Goal: Find specific page/section: Find specific page/section

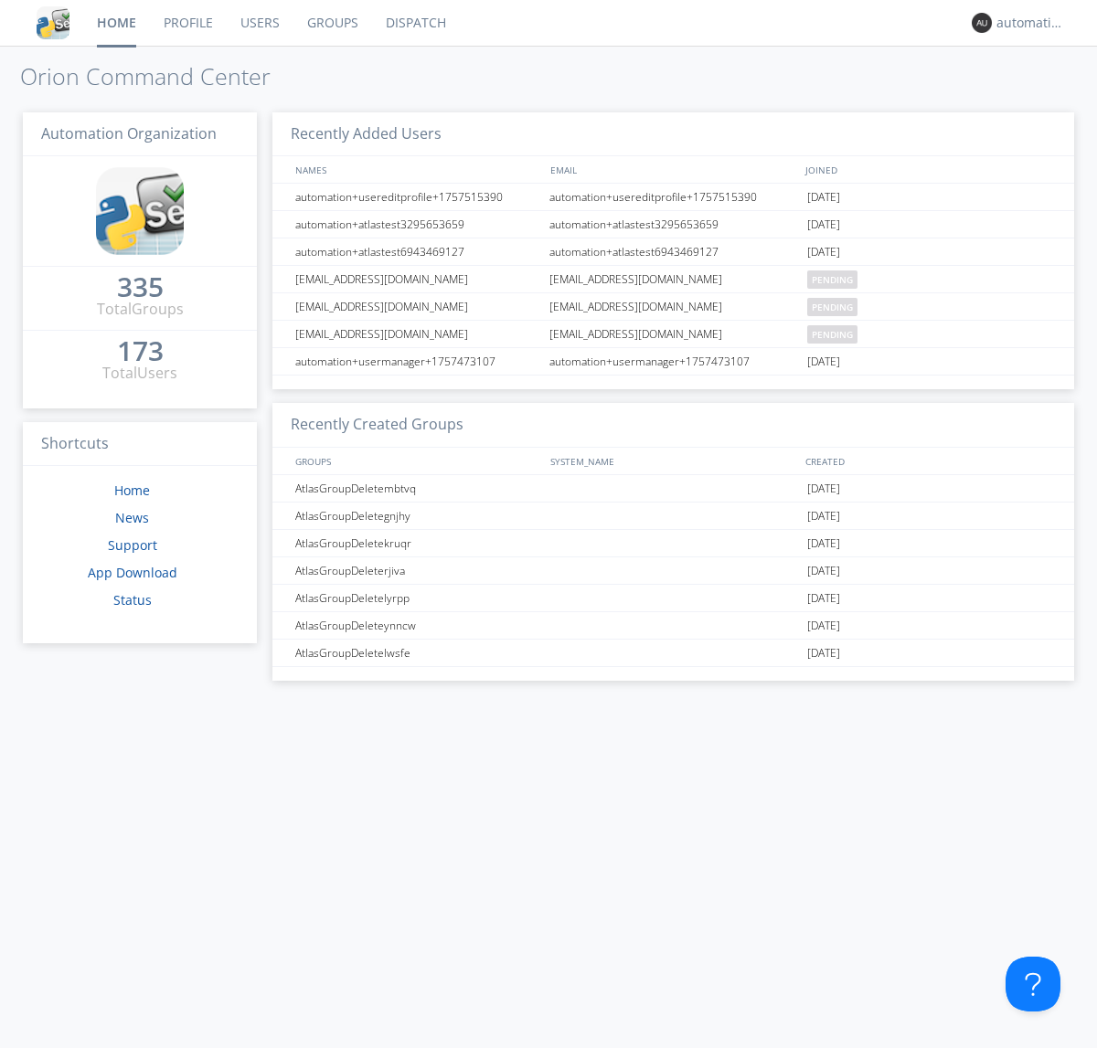
click at [414, 23] on link "Dispatch" at bounding box center [416, 23] width 88 height 46
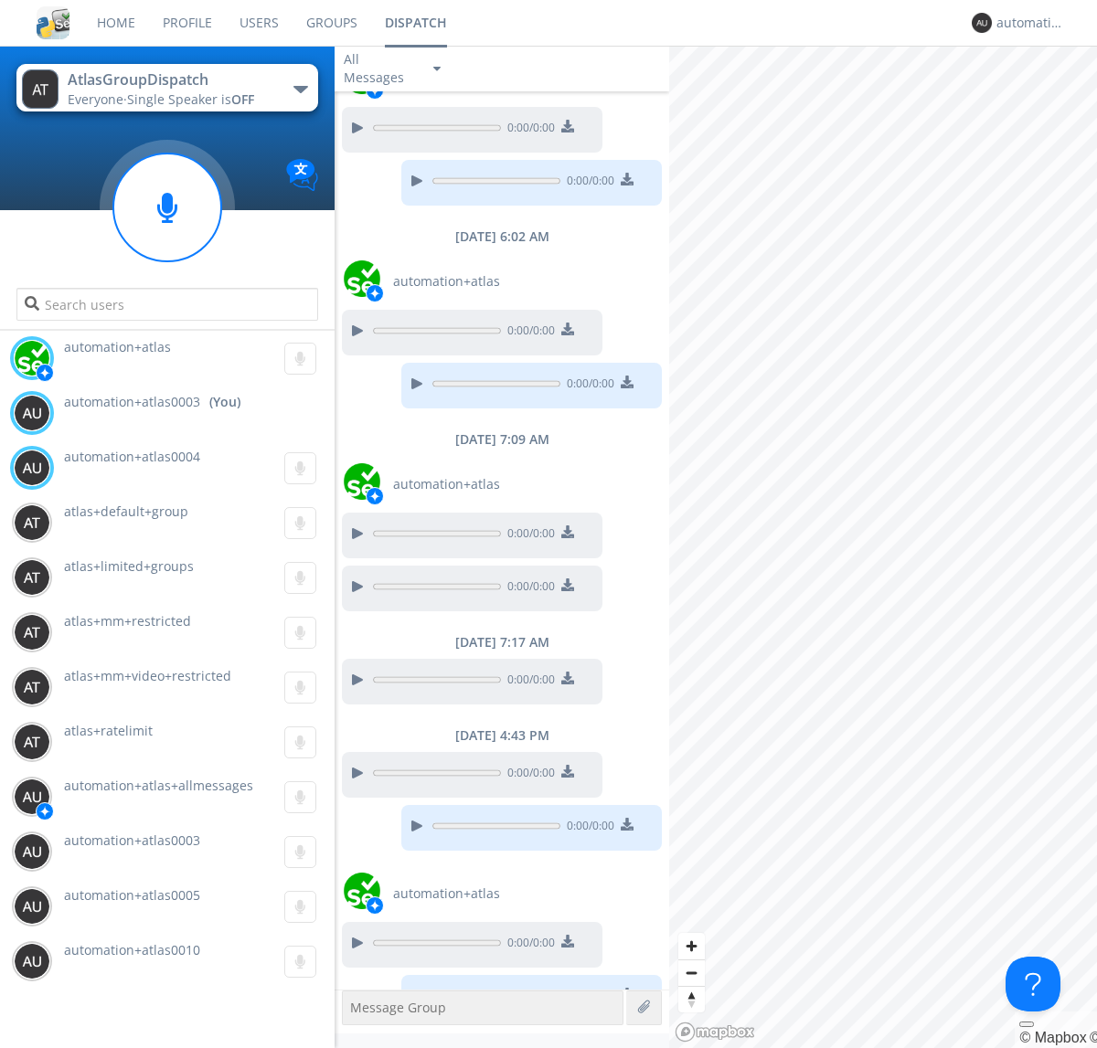
scroll to position [990, 0]
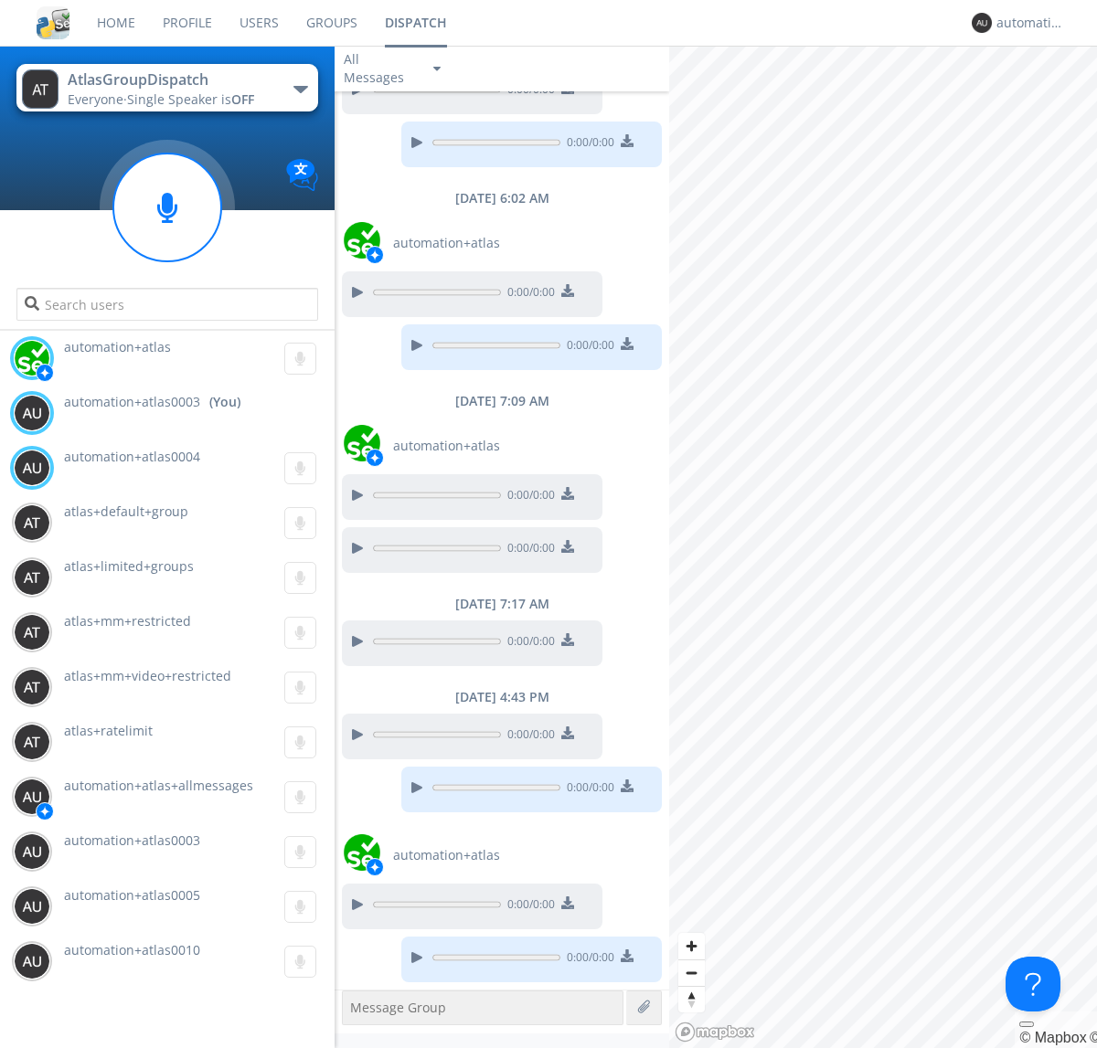
click at [300, 89] on div "button" at bounding box center [300, 89] width 15 height 7
click at [0, 0] on span "AtlasGroupDispatch2" at bounding box center [0, 0] width 0 height 0
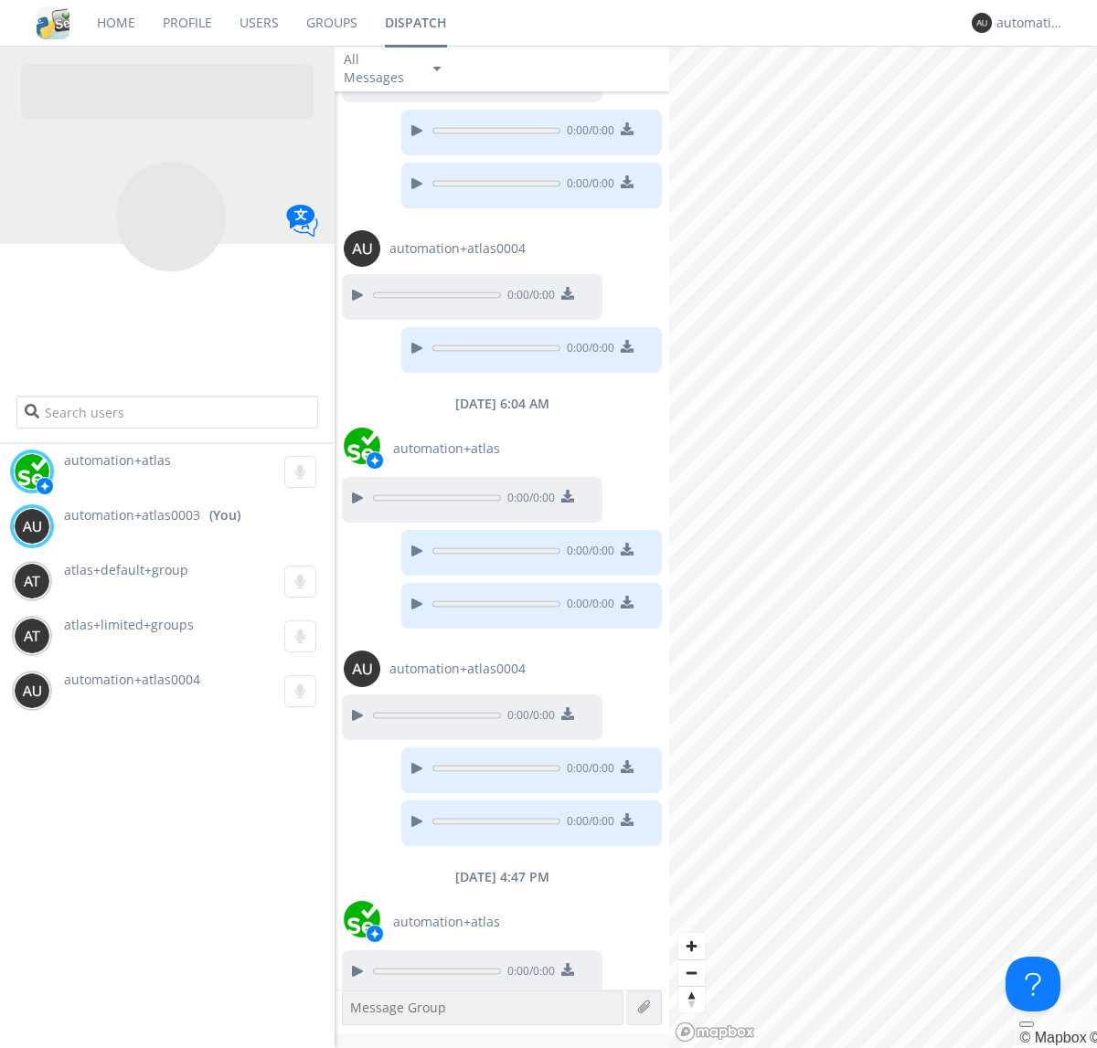
scroll to position [878, 0]
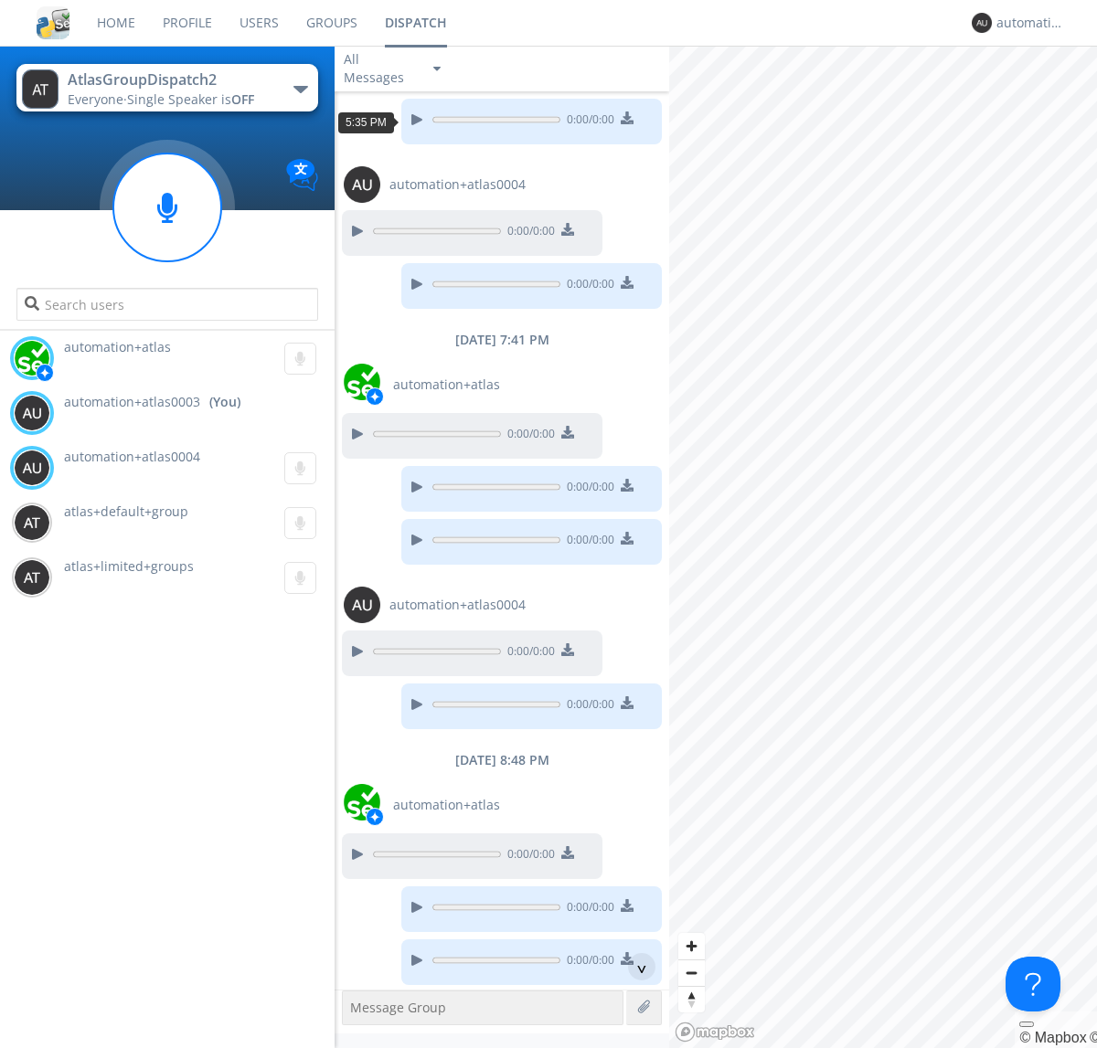
scroll to position [88, 0]
click at [634, 967] on div "^" at bounding box center [641, 966] width 27 height 27
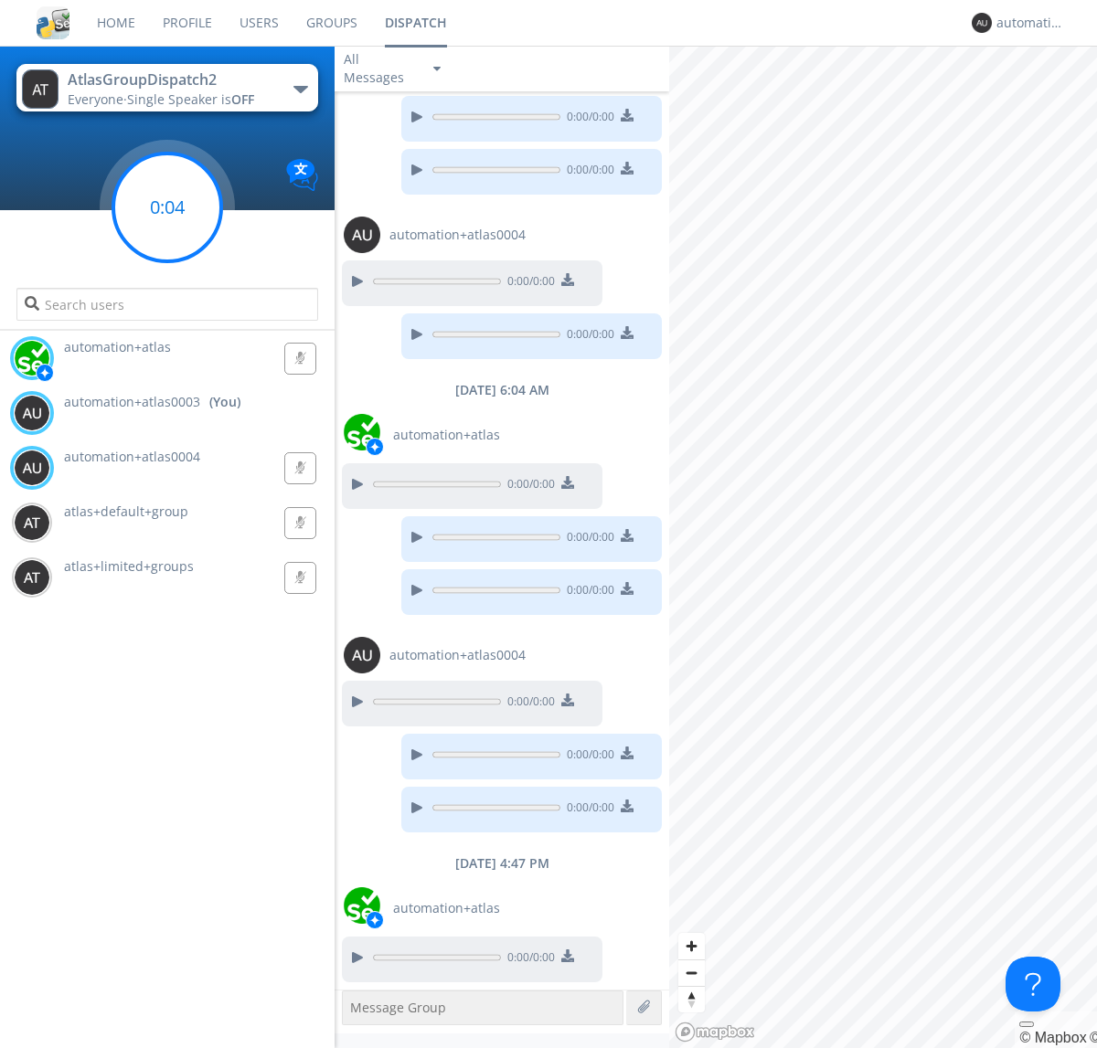
scroll to position [931, 0]
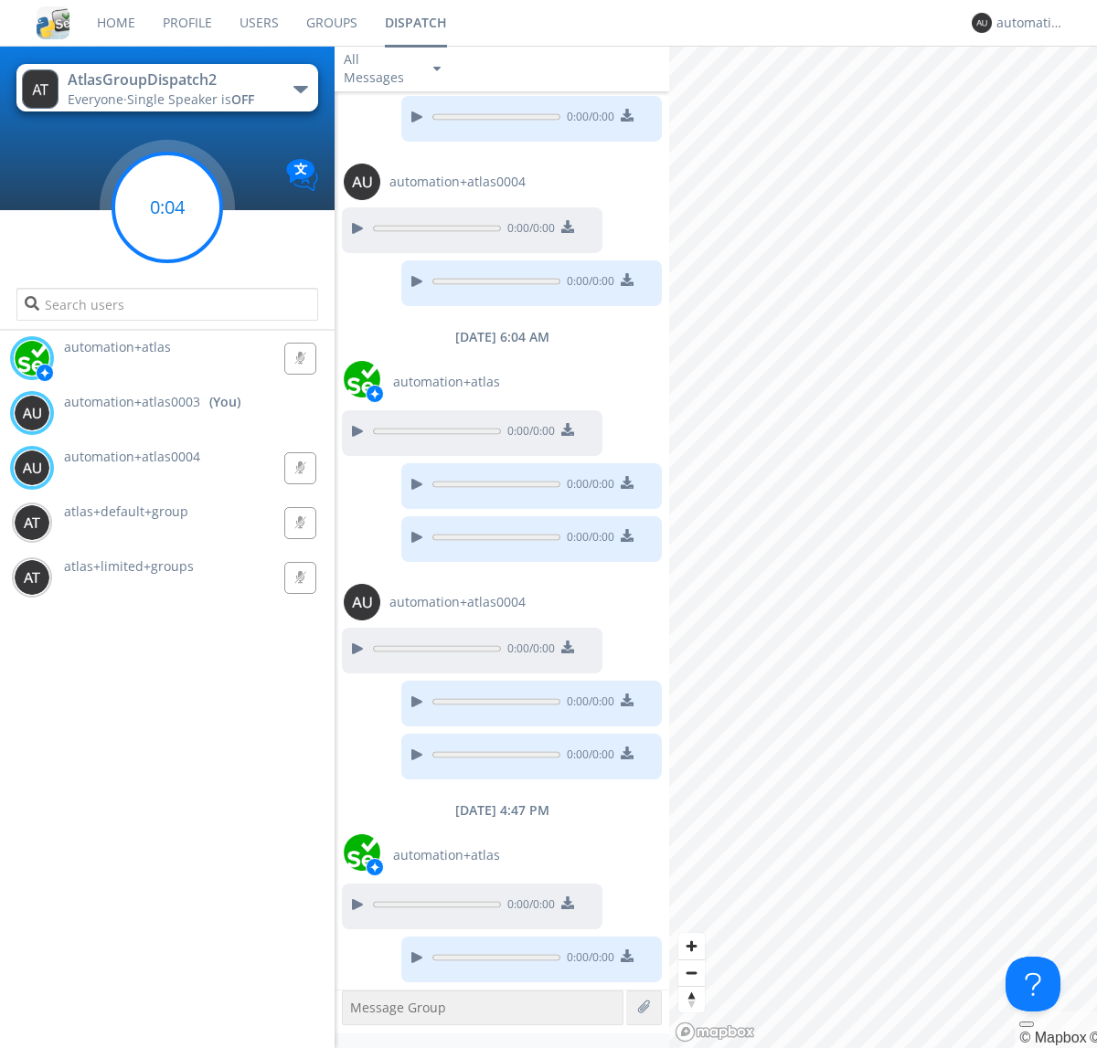
click at [167, 207] on g at bounding box center [167, 208] width 108 height 108
